Goal: Consume media (video, audio): Consume media (video, audio)

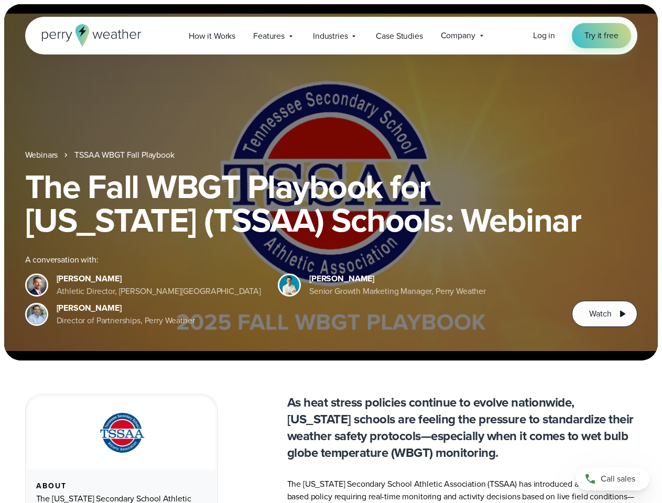
click at [331, 252] on div "The Fall WBGT Playbook for [US_STATE] (TSSAA) Schools: Webinar A conversation w…" at bounding box center [331, 248] width 613 height 157
click at [331, 36] on span "Industries" at bounding box center [330, 36] width 35 height 13
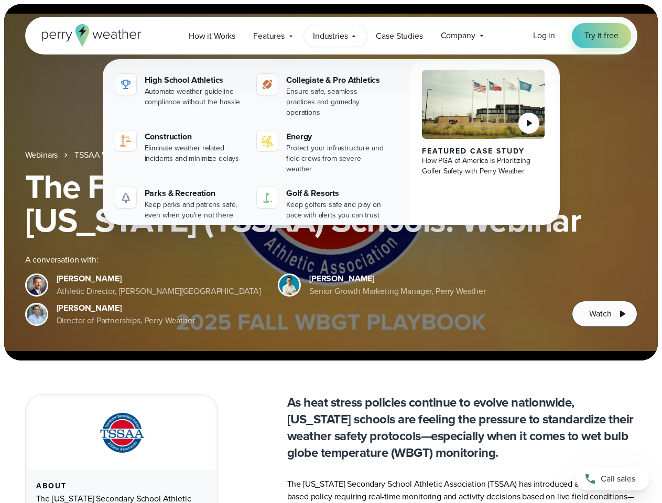
click at [331, 183] on h1 "The Fall WBGT Playbook for [US_STATE] (TSSAA) Schools: Webinar" at bounding box center [331, 203] width 613 height 67
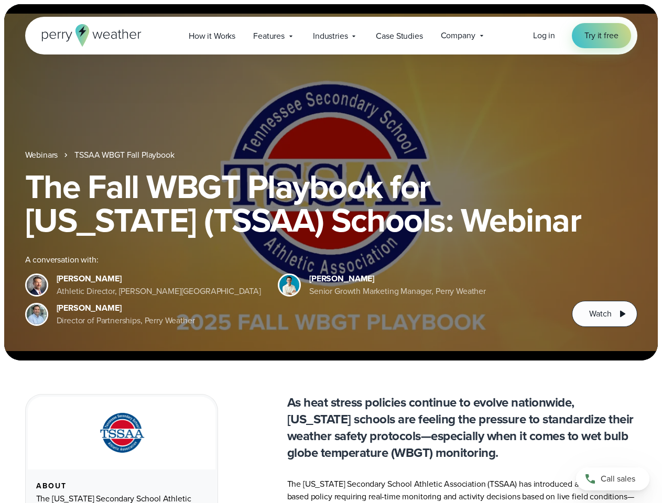
click at [125, 155] on link "TSSAA WBGT Fall Playbook" at bounding box center [124, 155] width 100 height 13
click at [605, 314] on span "Watch" at bounding box center [600, 314] width 22 height 13
